Goal: Task Accomplishment & Management: Use online tool/utility

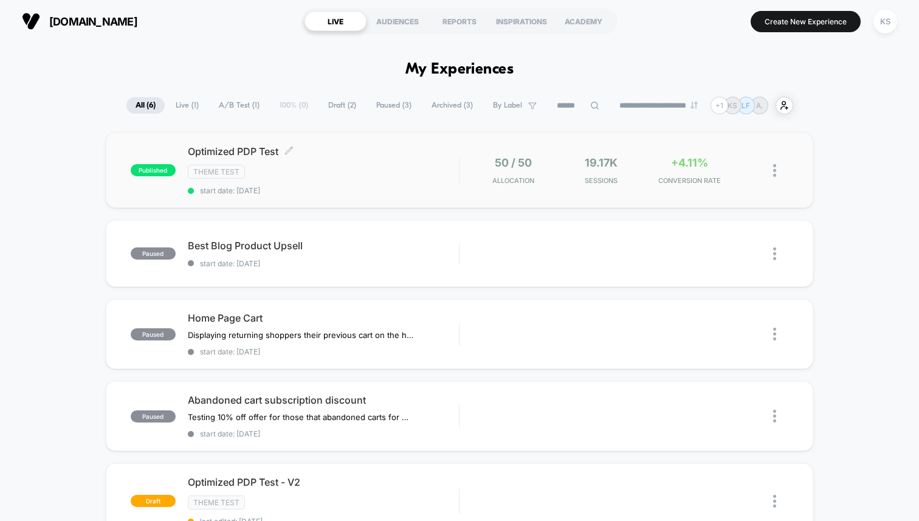
click at [249, 172] on div "Theme Test" at bounding box center [323, 172] width 271 height 14
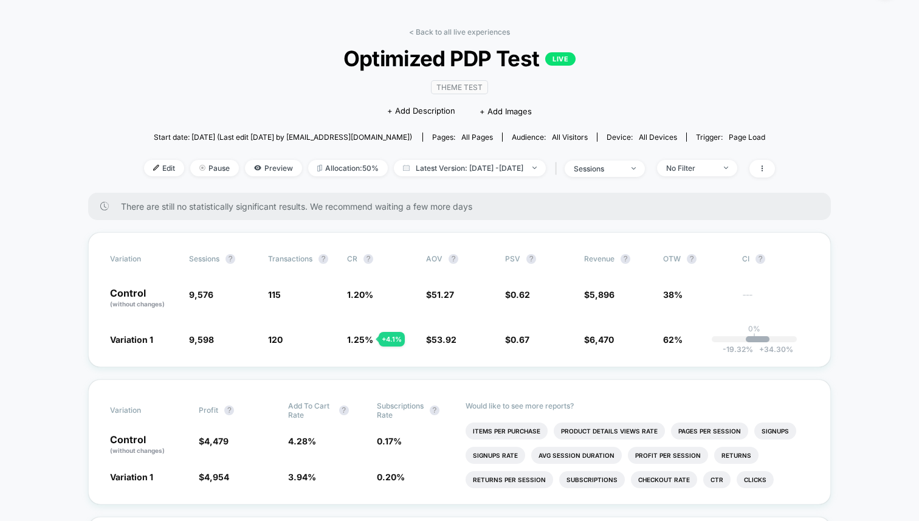
scroll to position [35, 0]
click at [536, 166] on span "Latest Version: [DATE] - [DATE]" at bounding box center [470, 168] width 152 height 16
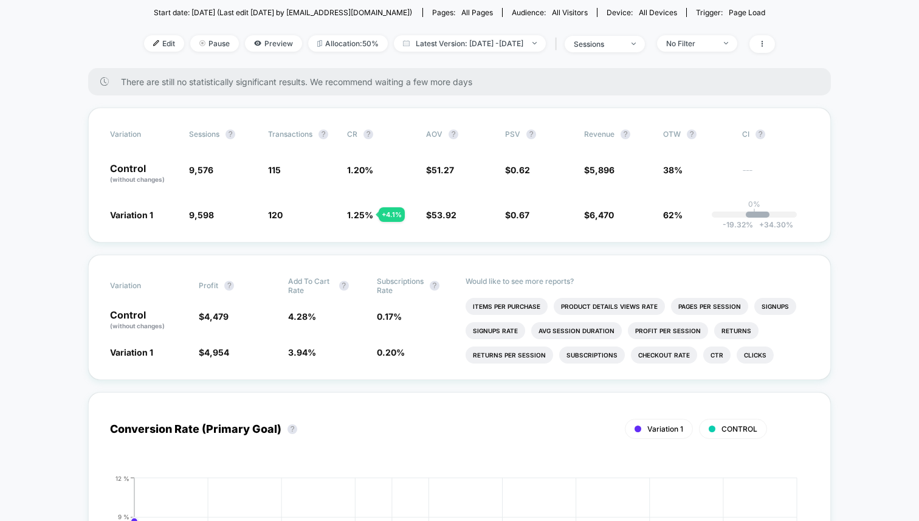
scroll to position [0, 0]
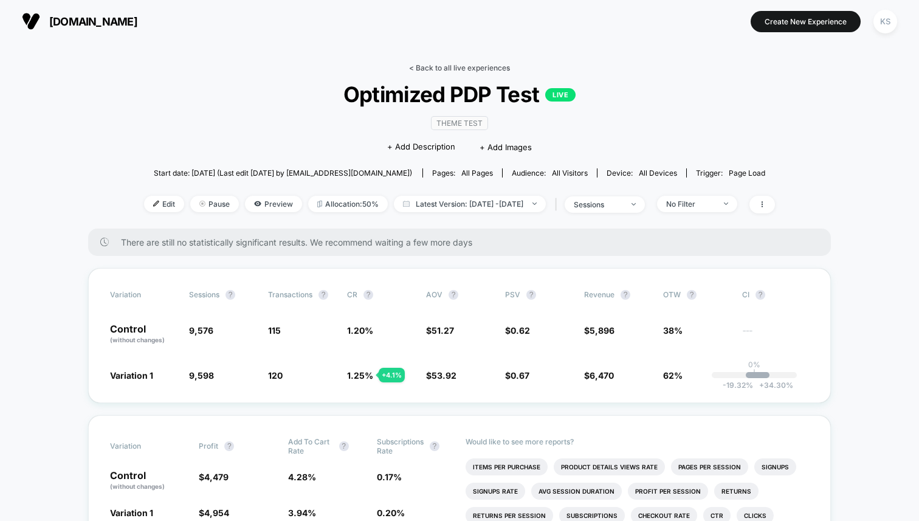
click at [460, 64] on link "< Back to all live experiences" at bounding box center [459, 67] width 101 height 9
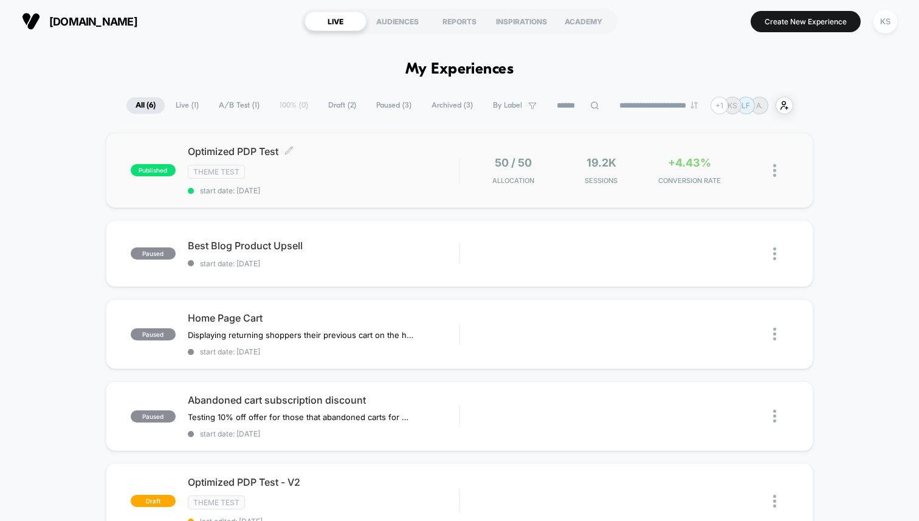
click at [358, 183] on div "Optimized PDP Test Click to edit experience details Click to edit experience de…" at bounding box center [323, 170] width 271 height 50
